Goal: Complete application form

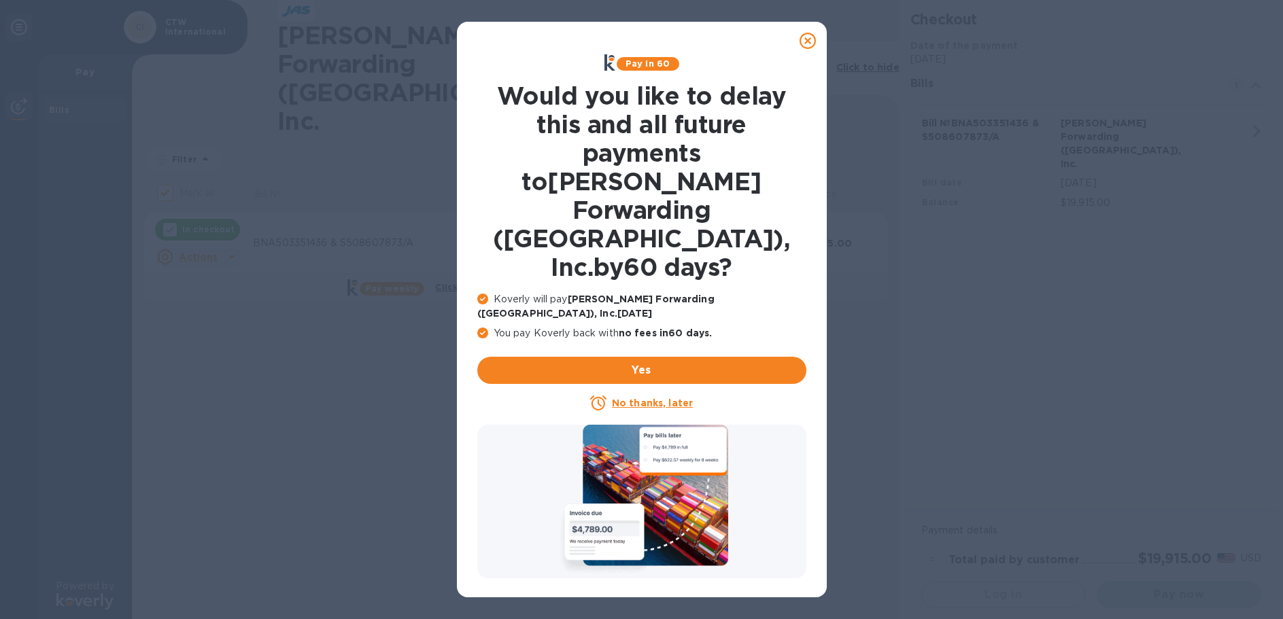
click at [646, 398] on u "No thanks, later" at bounding box center [652, 403] width 81 height 11
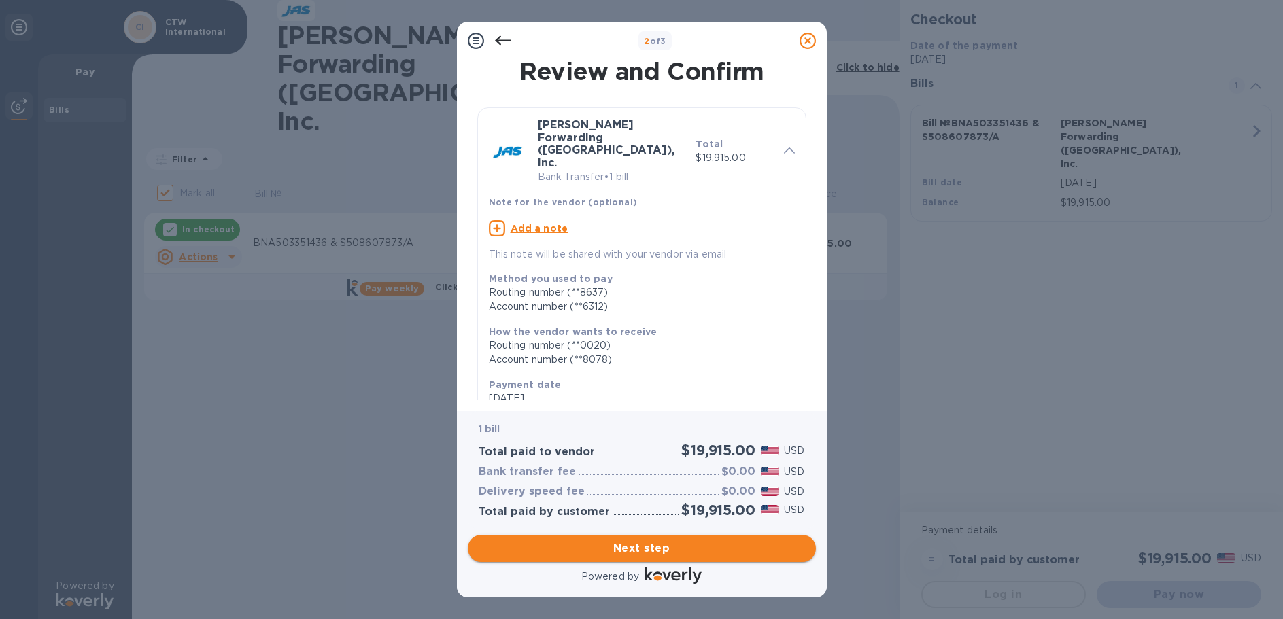
click at [651, 541] on span "Next step" at bounding box center [642, 549] width 326 height 16
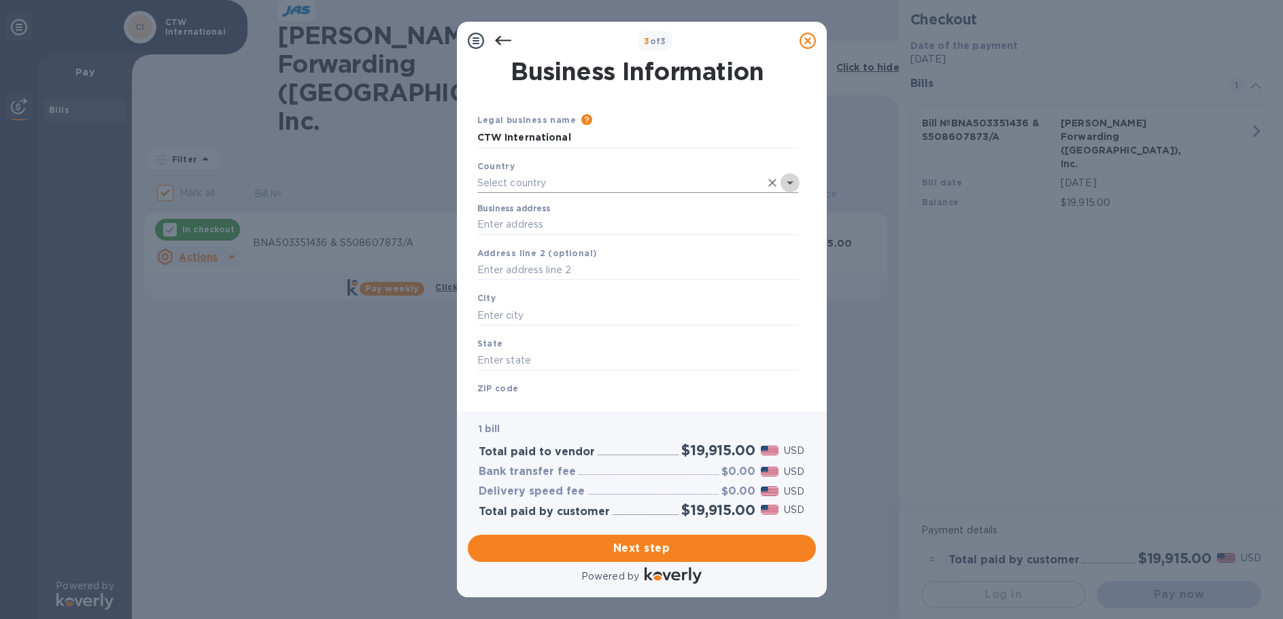
click at [785, 180] on icon "Open" at bounding box center [790, 183] width 16 height 16
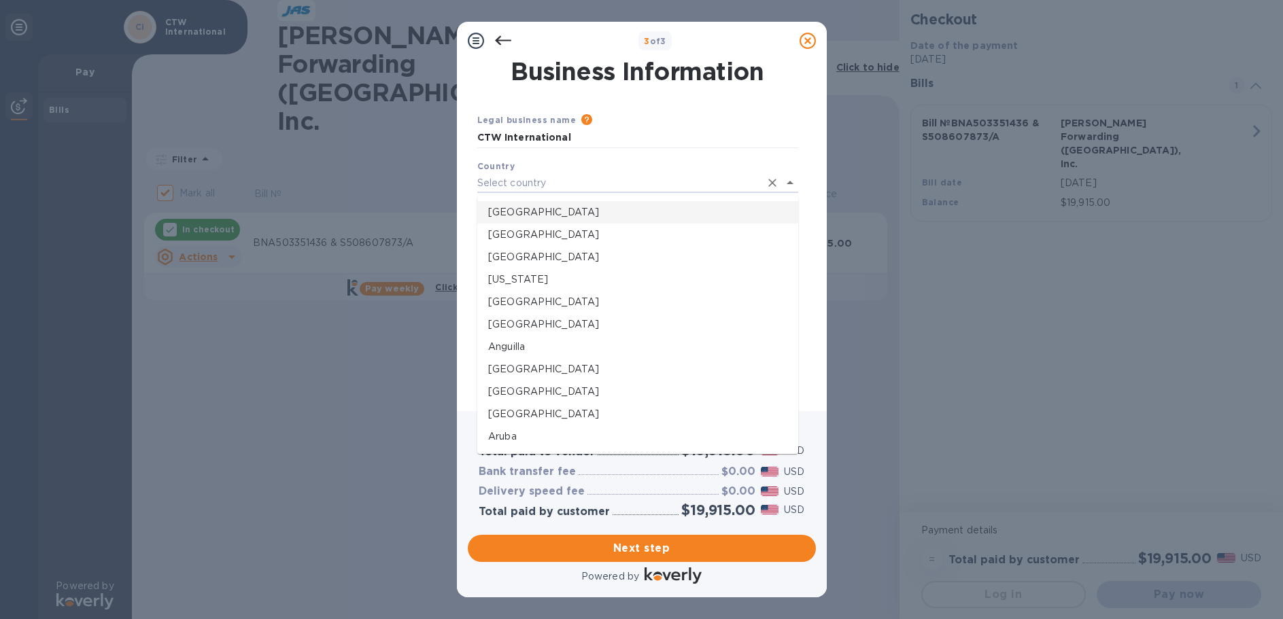
click at [555, 214] on p "[GEOGRAPHIC_DATA]" at bounding box center [637, 212] width 299 height 14
type input "[GEOGRAPHIC_DATA]"
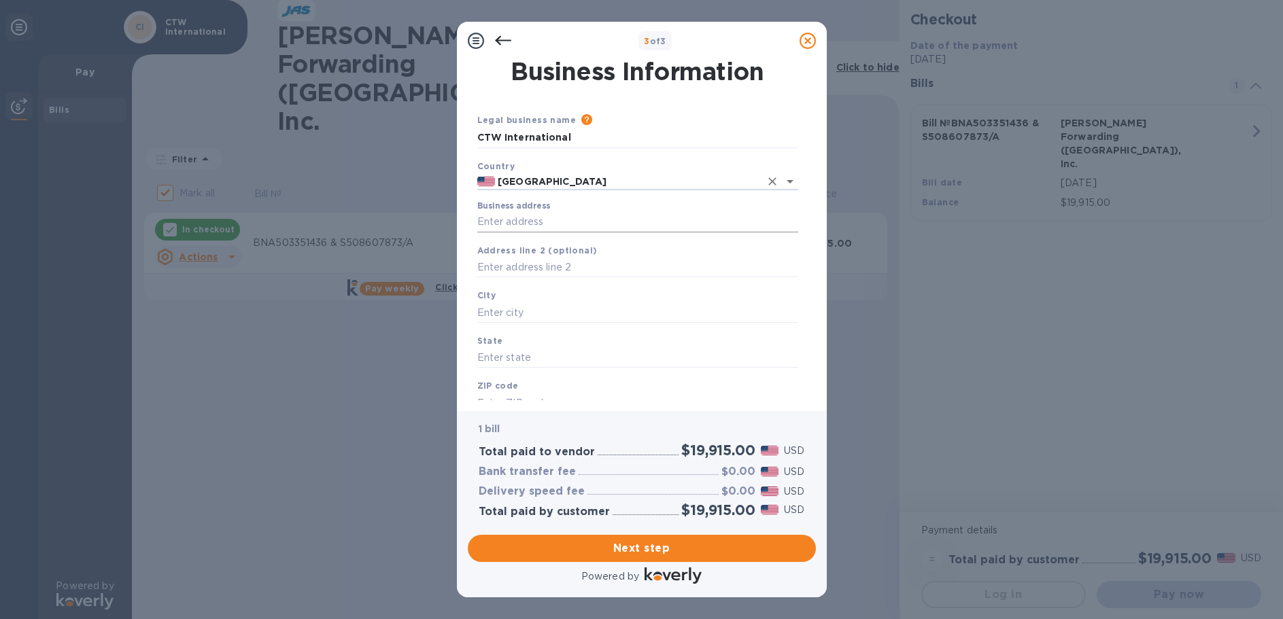
click at [530, 226] on input "Business address" at bounding box center [637, 222] width 321 height 20
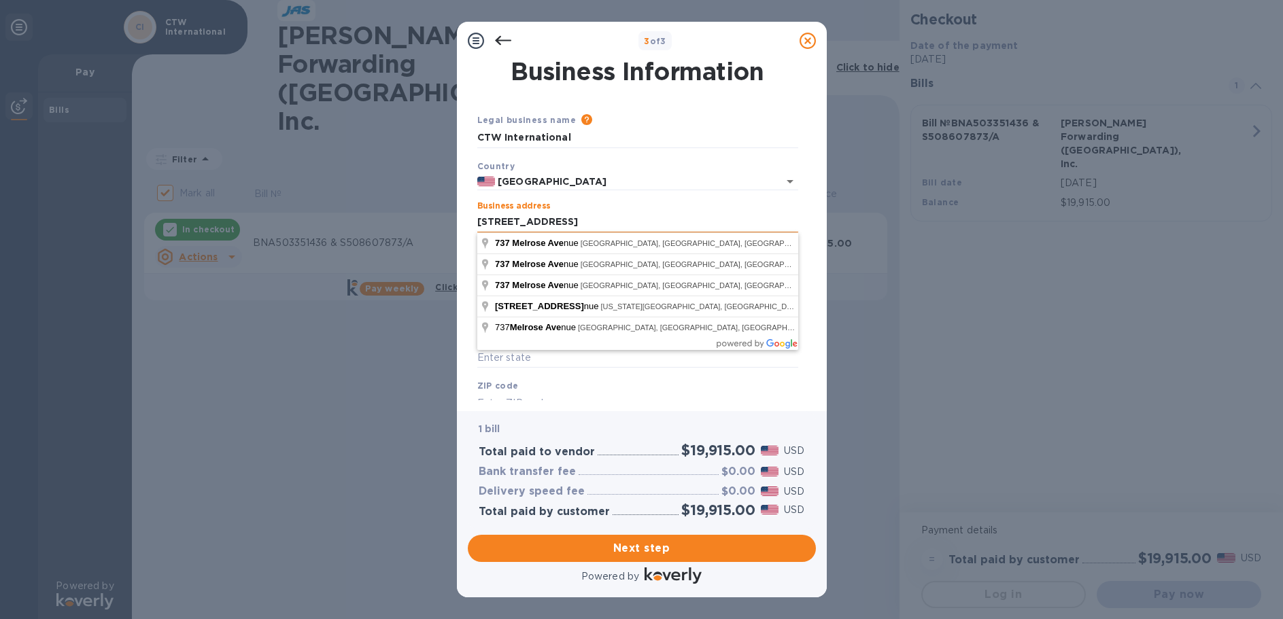
type input "[STREET_ADDRESS]"
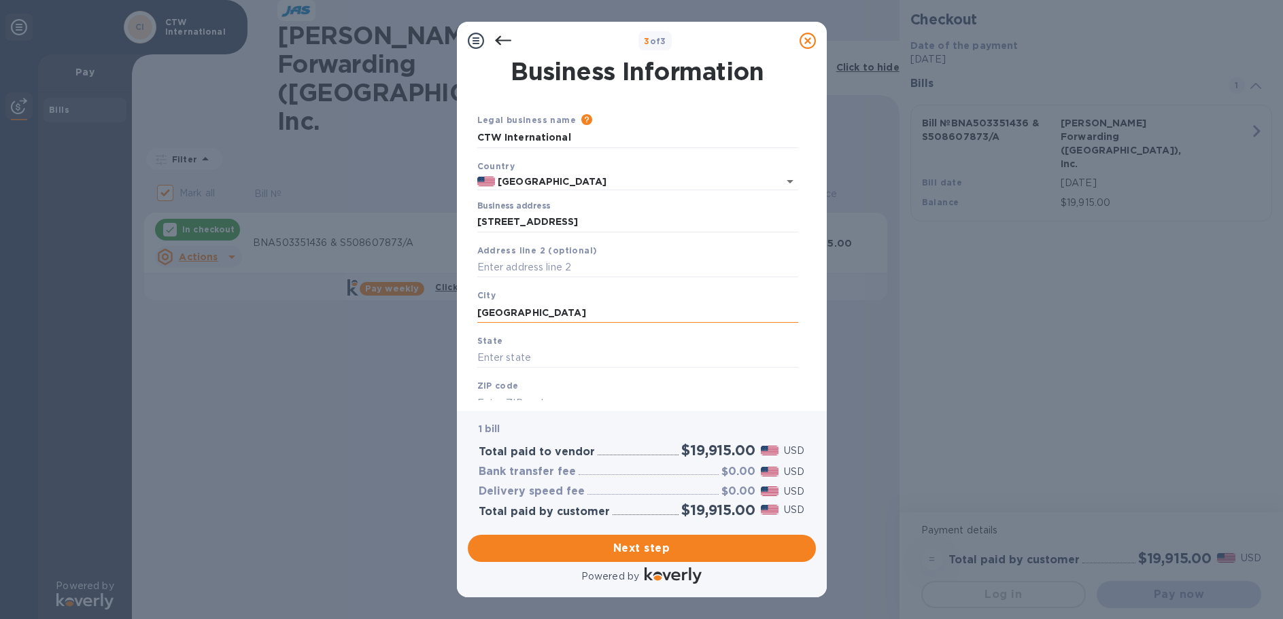
type input "[GEOGRAPHIC_DATA]"
type input "TN"
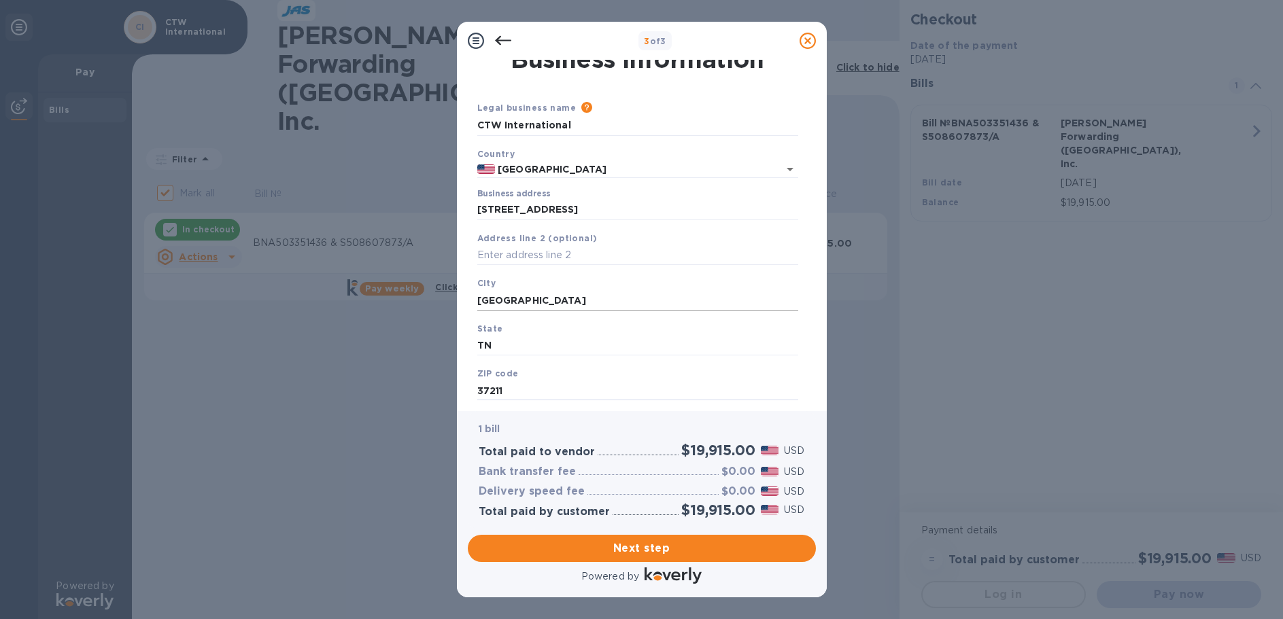
type input "37211"
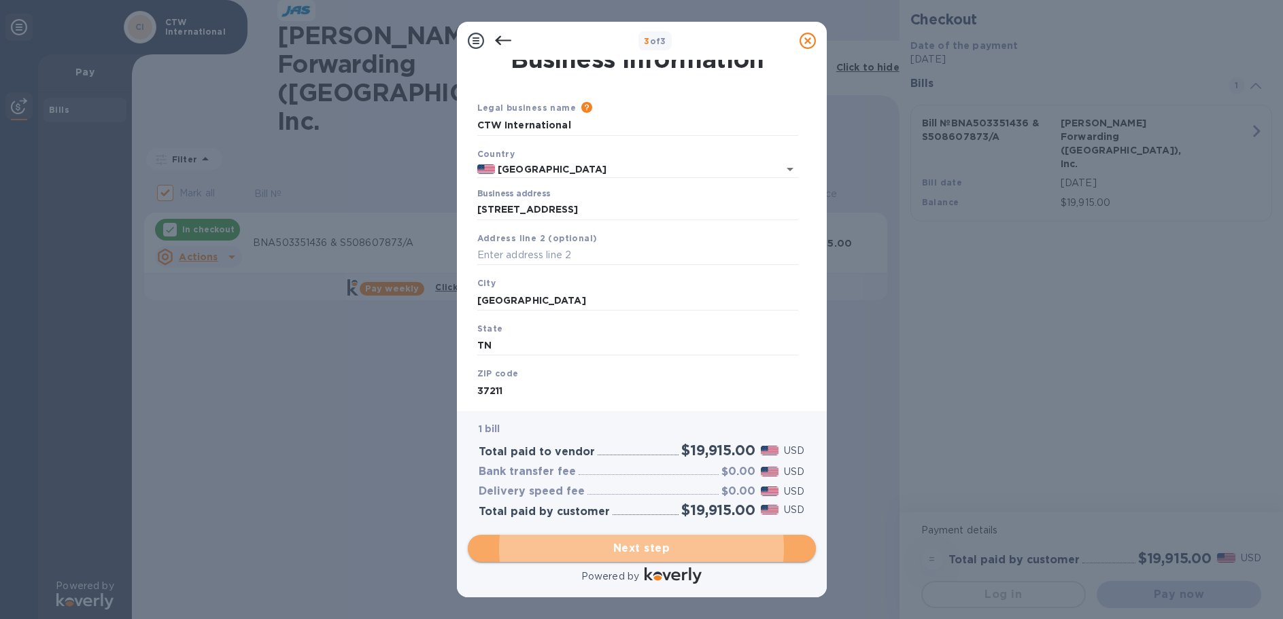
click at [648, 543] on span "Next step" at bounding box center [642, 549] width 326 height 16
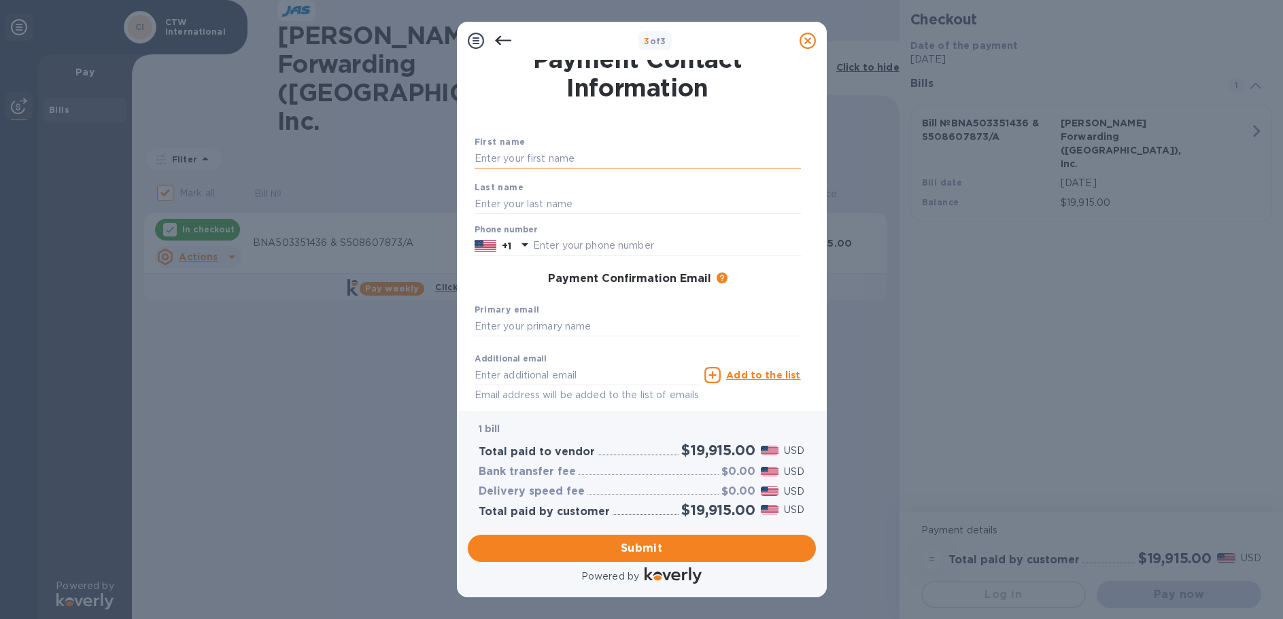
click at [494, 158] on input "text" at bounding box center [638, 159] width 326 height 20
type input "[PERSON_NAME]"
type input "6154006614"
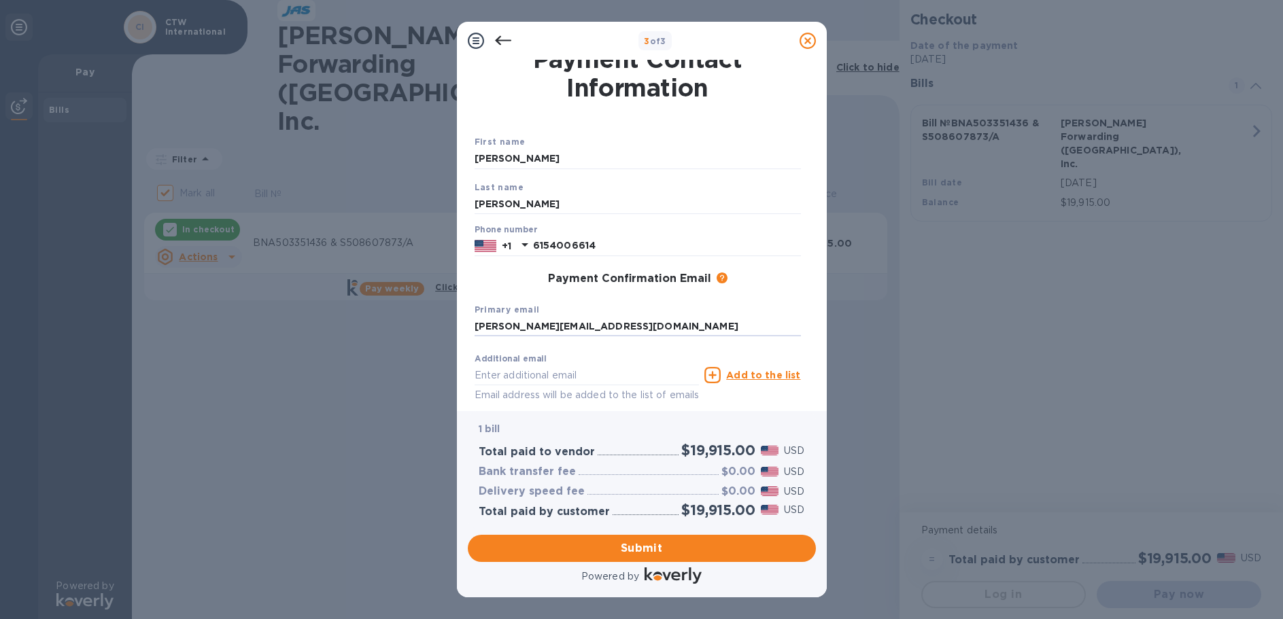
type input "[PERSON_NAME][EMAIL_ADDRESS][DOMAIN_NAME]"
click at [672, 543] on span "Submit" at bounding box center [642, 549] width 326 height 16
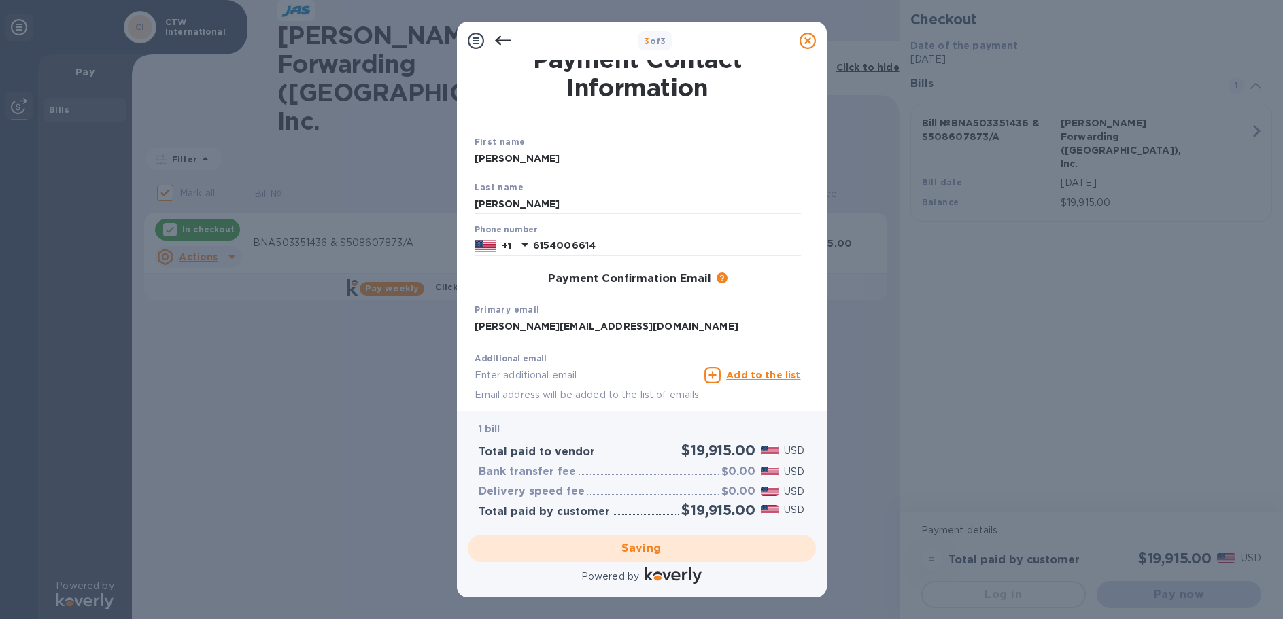
checkbox input "false"
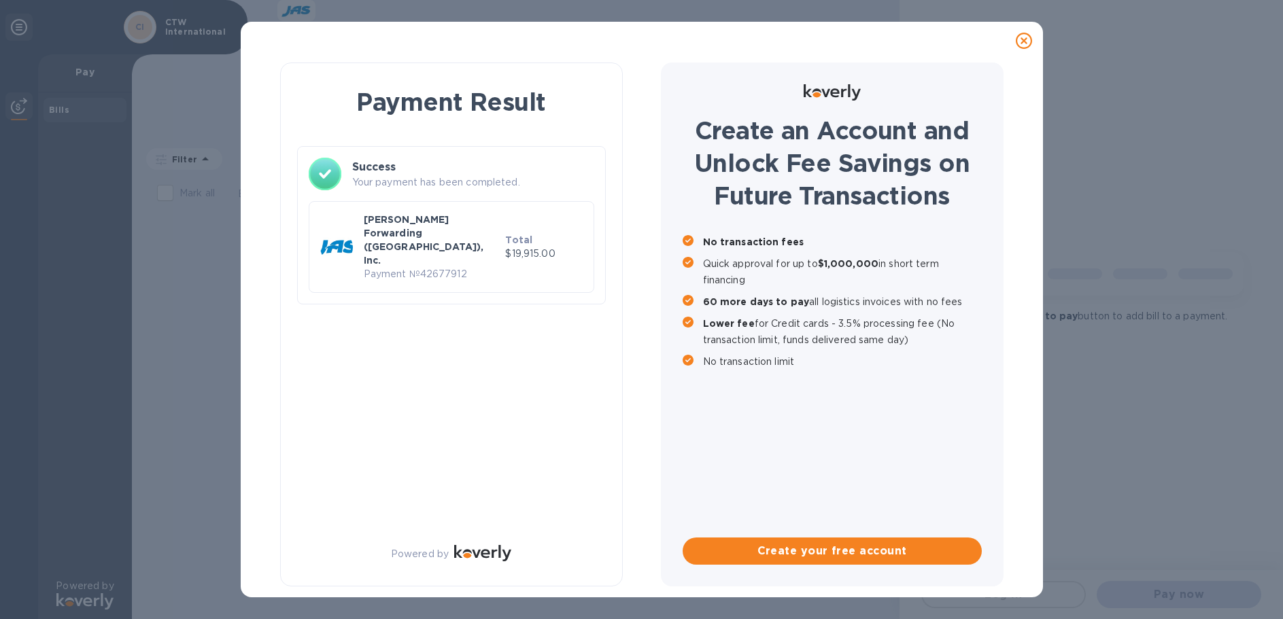
scroll to position [0, 0]
